Goal: Task Accomplishment & Management: Use online tool/utility

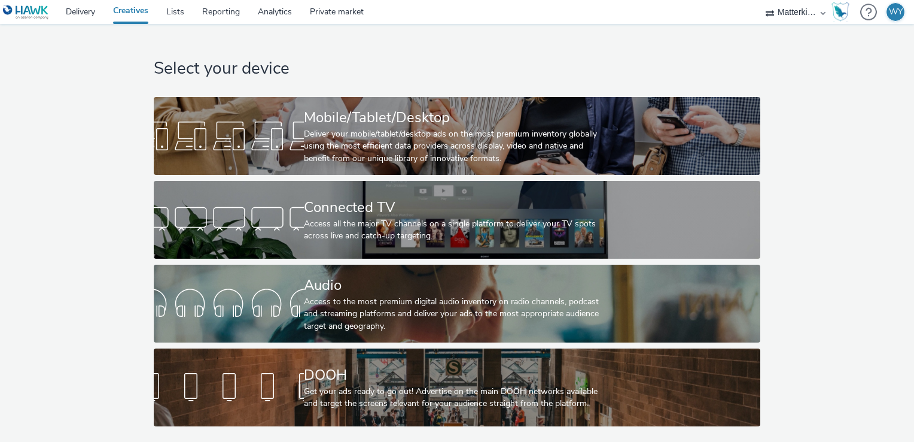
click at [857, 169] on div "Select your device Mobile/Tablet/Desktop Deliver your mobile/tablet/desktop ads…" at bounding box center [457, 228] width 923 height 408
click at [878, 176] on div "Select your device Mobile/Tablet/Desktop Deliver your mobile/tablet/desktop ads…" at bounding box center [457, 228] width 923 height 408
click at [913, 238] on div "Select your device Mobile/Tablet/Desktop Deliver your mobile/tablet/desktop ads…" at bounding box center [457, 228] width 923 height 408
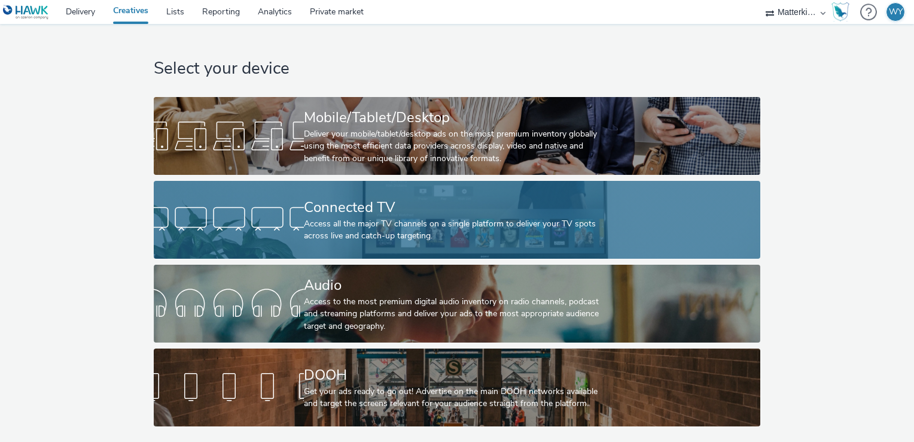
click at [596, 219] on div "Access all the major TV channels on a single platform to deliver your TV spots …" at bounding box center [454, 230] width 301 height 25
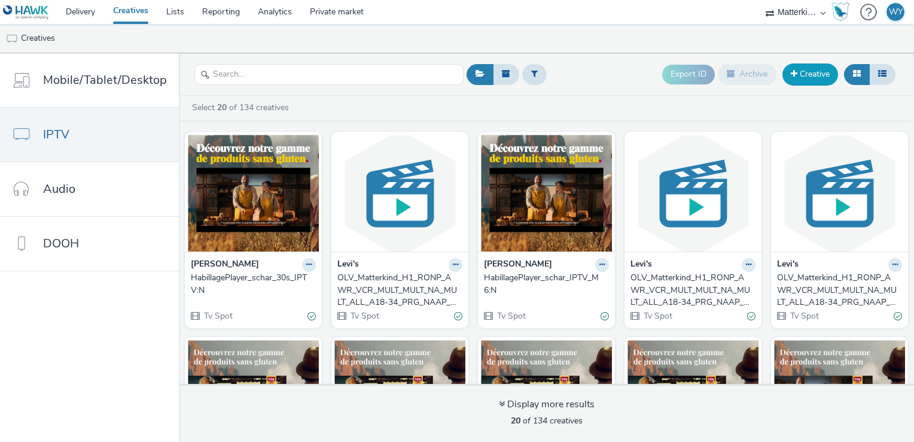
click at [797, 73] on span at bounding box center [794, 73] width 7 height 8
